Goal: Transaction & Acquisition: Subscribe to service/newsletter

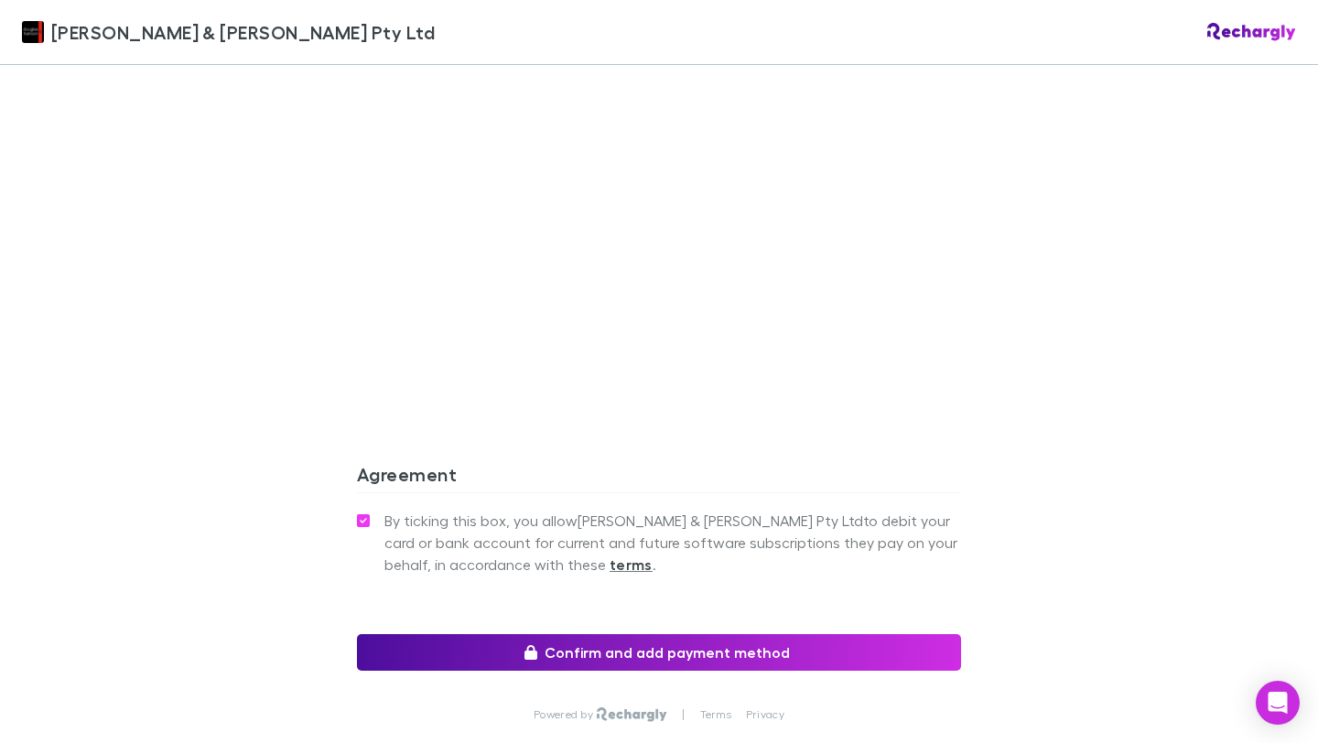
scroll to position [1587, 0]
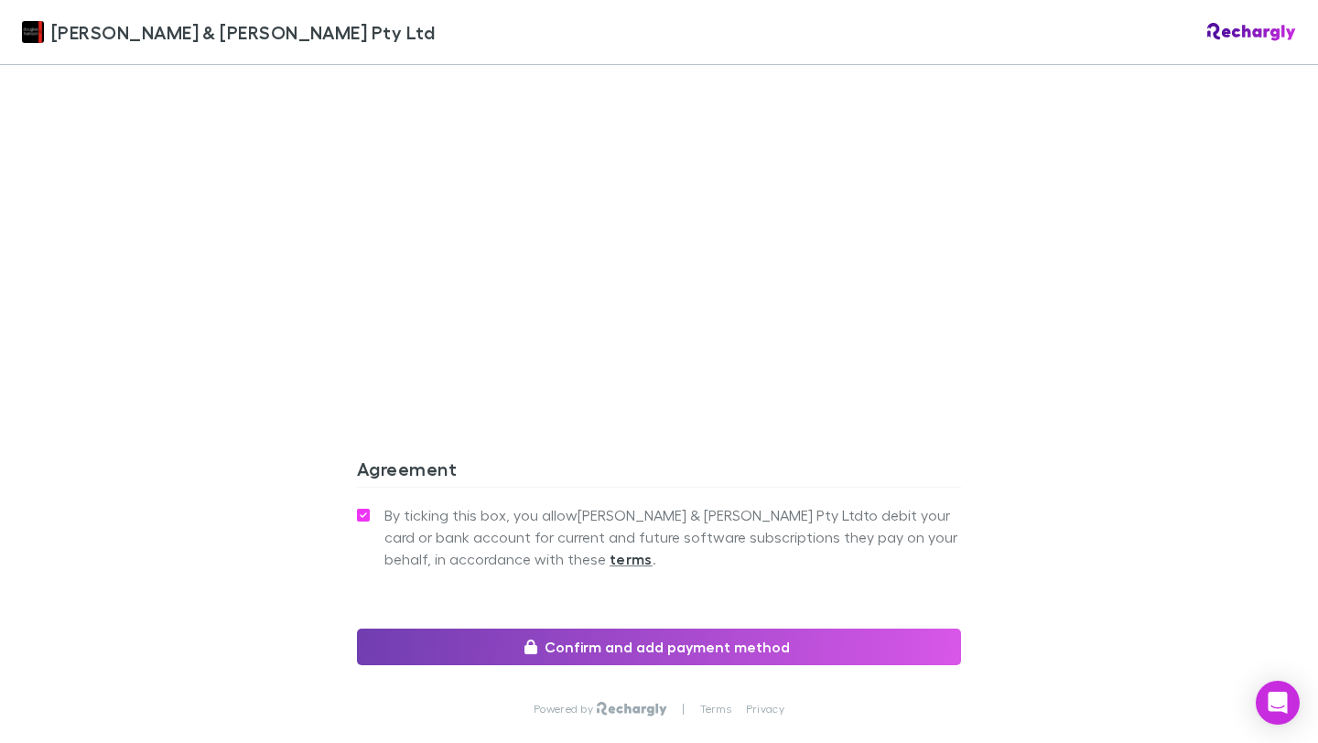
click at [580, 629] on button "Confirm and add payment method" at bounding box center [659, 647] width 604 height 37
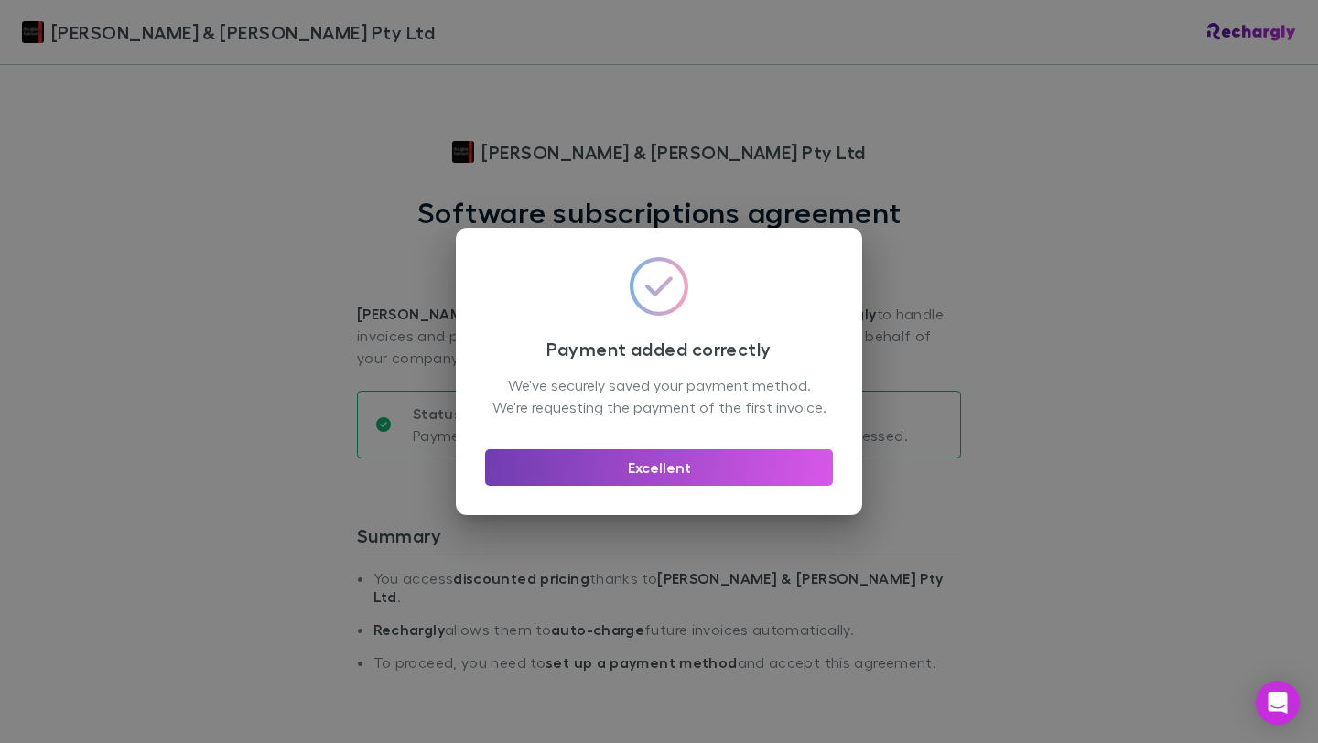
click at [728, 483] on button "Excellent" at bounding box center [659, 467] width 348 height 37
